Goal: Check status: Check status

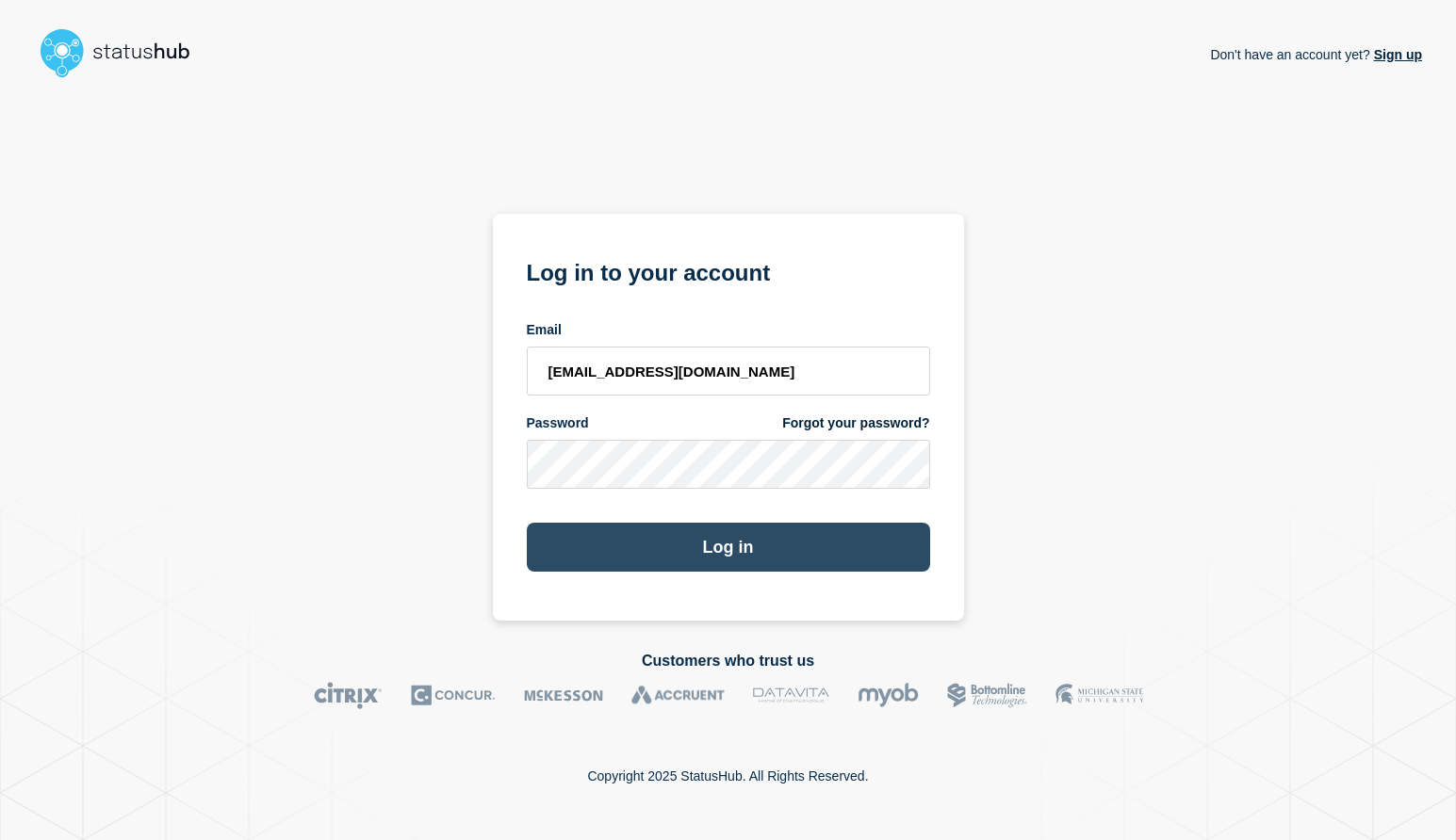
click at [771, 548] on button "Log in" at bounding box center [728, 547] width 403 height 49
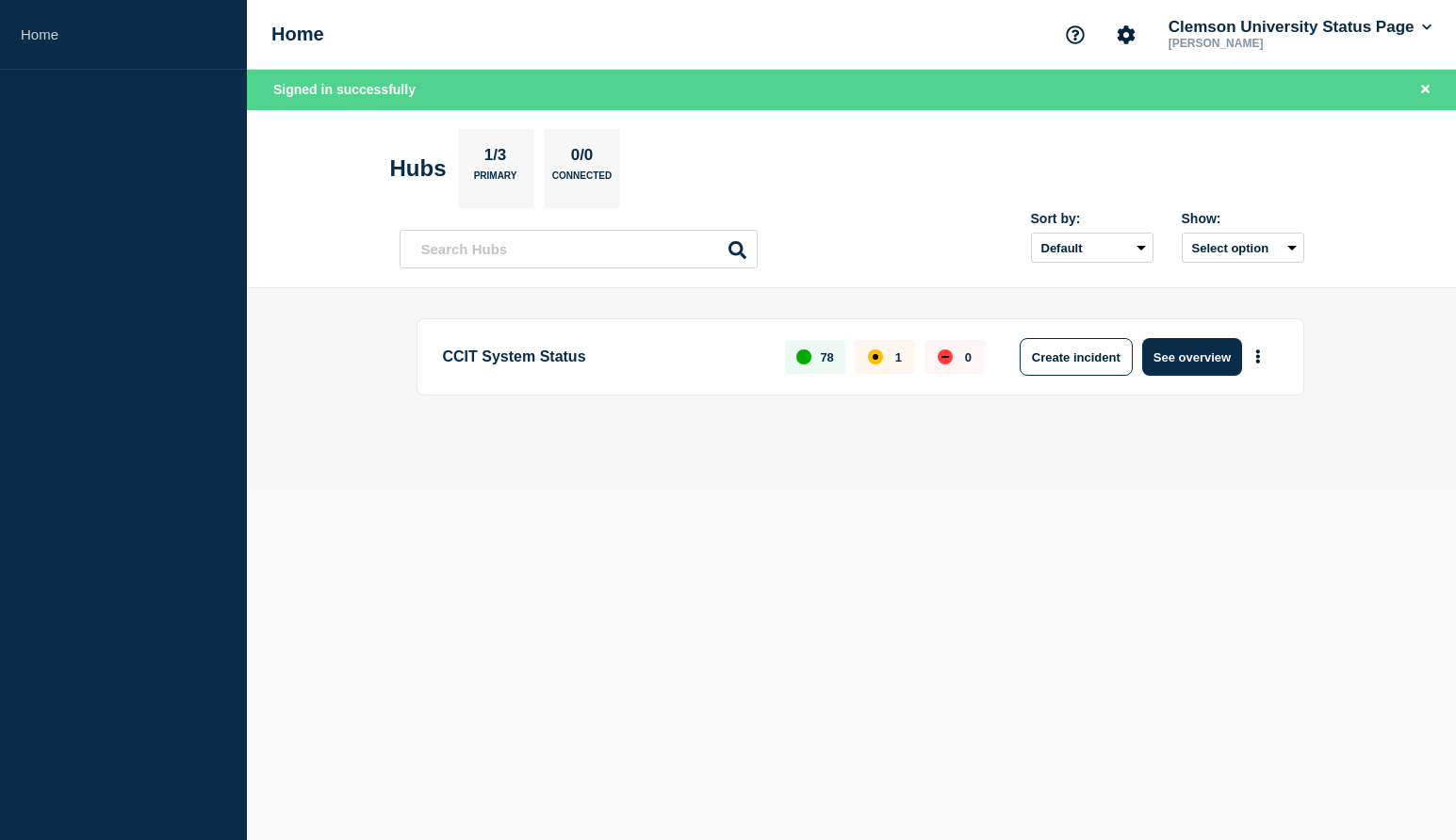
click at [941, 437] on div "CCIT System Status 78 1 0 Create incident See overview" at bounding box center [851, 388] width 904 height 141
click at [1203, 433] on div "CCIT System Status 78 1 0 Create incident See overview" at bounding box center [851, 388] width 904 height 141
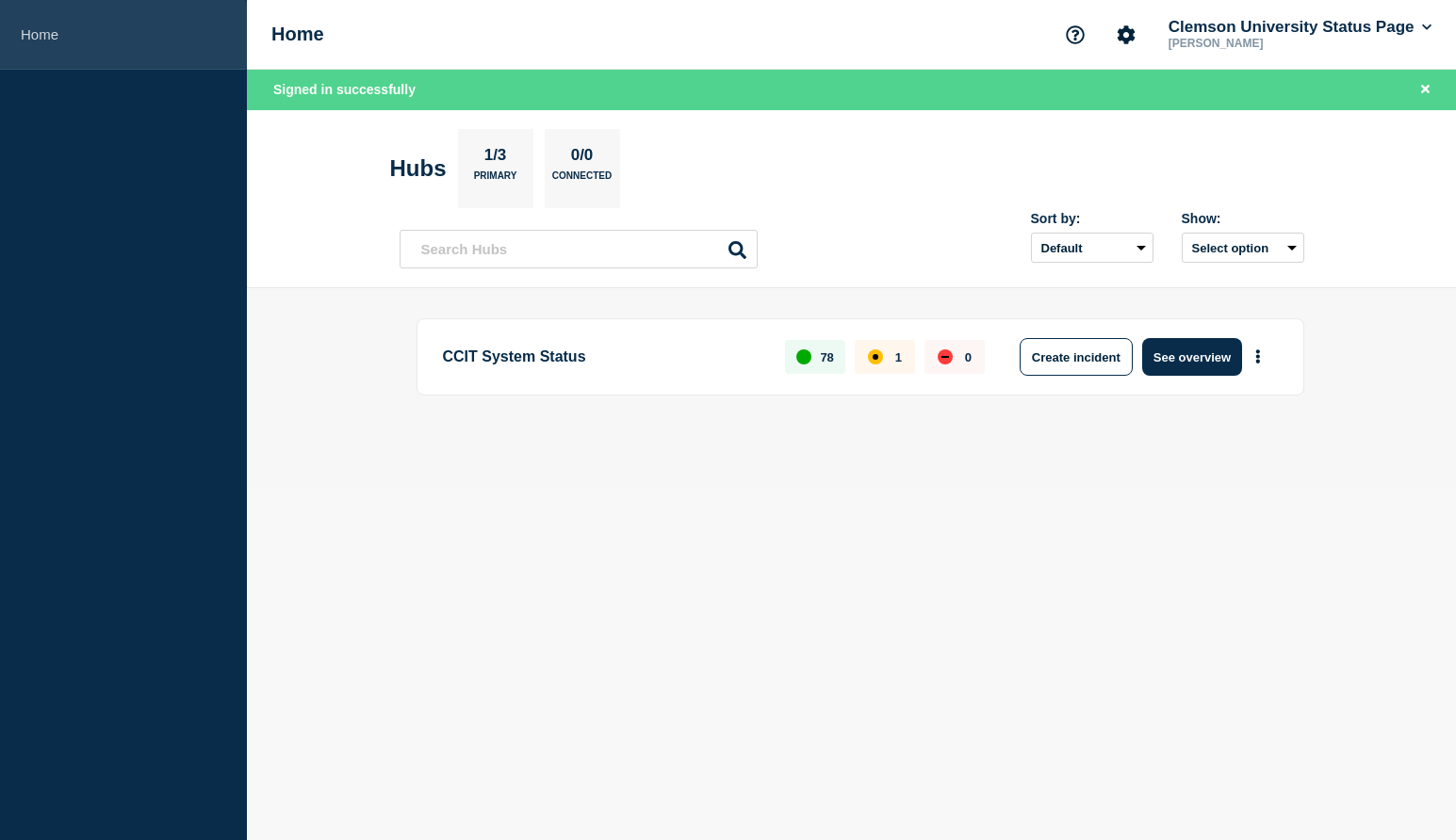
click at [33, 28] on link "Home" at bounding box center [123, 35] width 247 height 69
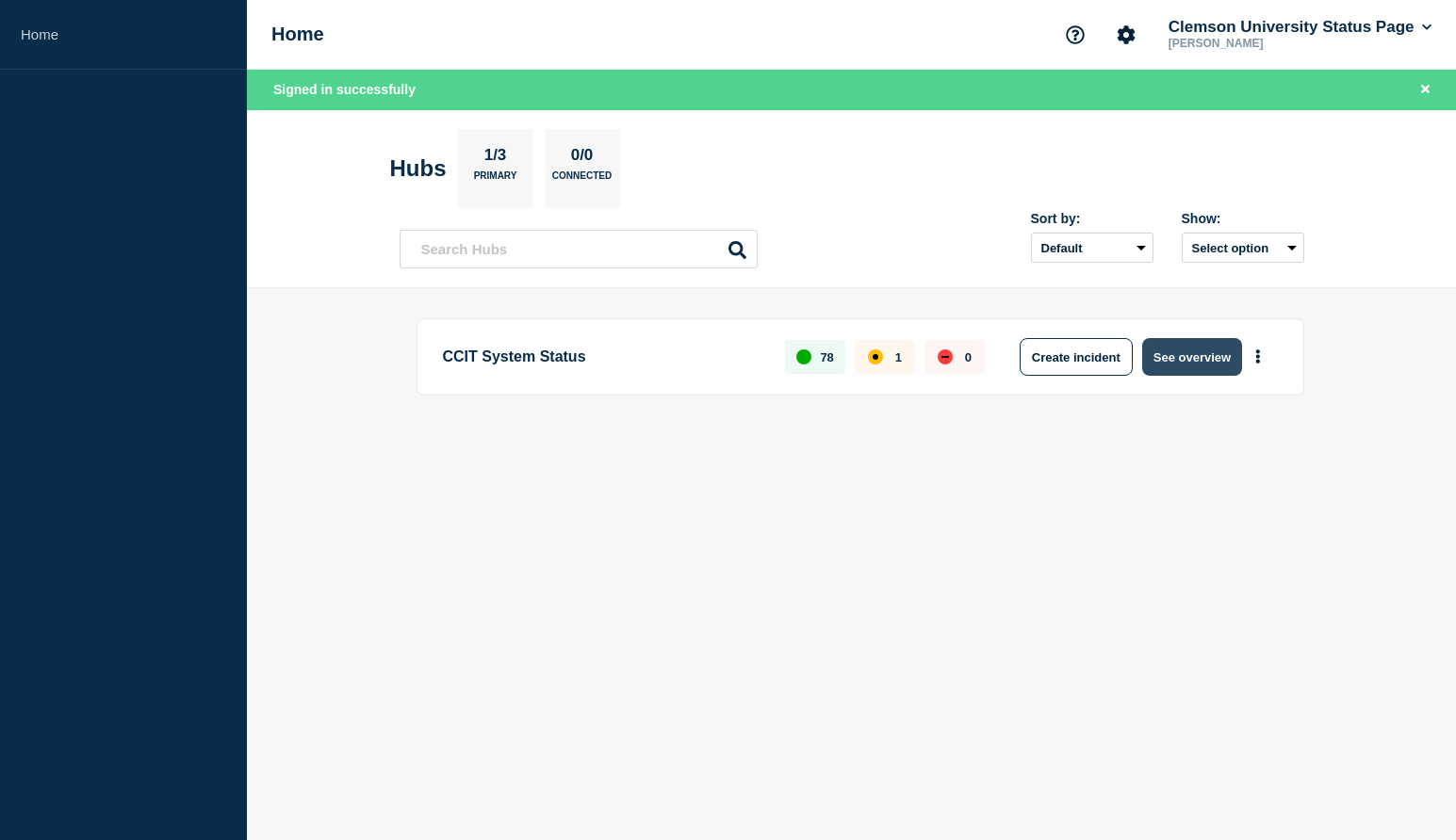
click at [1181, 354] on button "See overview" at bounding box center [1191, 357] width 100 height 38
